Goal: Entertainment & Leisure: Consume media (video, audio)

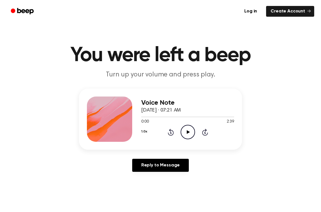
click at [184, 130] on icon "Play Audio" at bounding box center [188, 132] width 14 height 14
drag, startPoint x: 144, startPoint y: 117, endPoint x: 164, endPoint y: 117, distance: 20.1
click at [164, 117] on div at bounding box center [187, 116] width 93 height 5
click at [203, 132] on icon "Skip 5 seconds" at bounding box center [205, 132] width 6 height 7
click at [203, 133] on icon "Skip 5 seconds" at bounding box center [205, 132] width 6 height 7
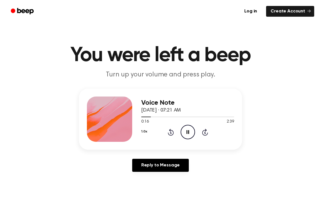
click at [203, 133] on icon "Skip 5 seconds" at bounding box center [205, 132] width 6 height 7
click at [203, 132] on icon "Skip 5 seconds" at bounding box center [205, 132] width 6 height 7
click at [186, 134] on icon "Pause Audio" at bounding box center [188, 132] width 14 height 14
click at [187, 136] on icon "Play Audio" at bounding box center [188, 132] width 14 height 14
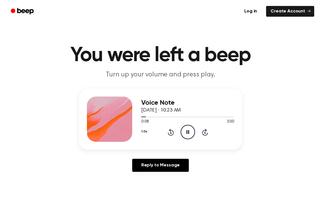
click at [187, 133] on icon at bounding box center [188, 132] width 3 height 4
click at [188, 135] on icon "Play Audio" at bounding box center [188, 132] width 14 height 14
drag, startPoint x: 232, startPoint y: 118, endPoint x: 144, endPoint y: 118, distance: 87.8
click at [143, 118] on div at bounding box center [187, 116] width 93 height 5
click at [186, 131] on icon "Play Audio" at bounding box center [188, 132] width 14 height 14
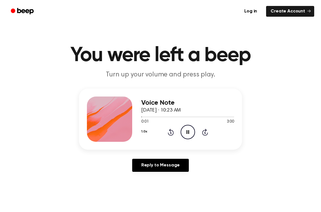
click at [206, 131] on icon "Skip 5 seconds" at bounding box center [205, 132] width 6 height 7
